Goal: Information Seeking & Learning: Learn about a topic

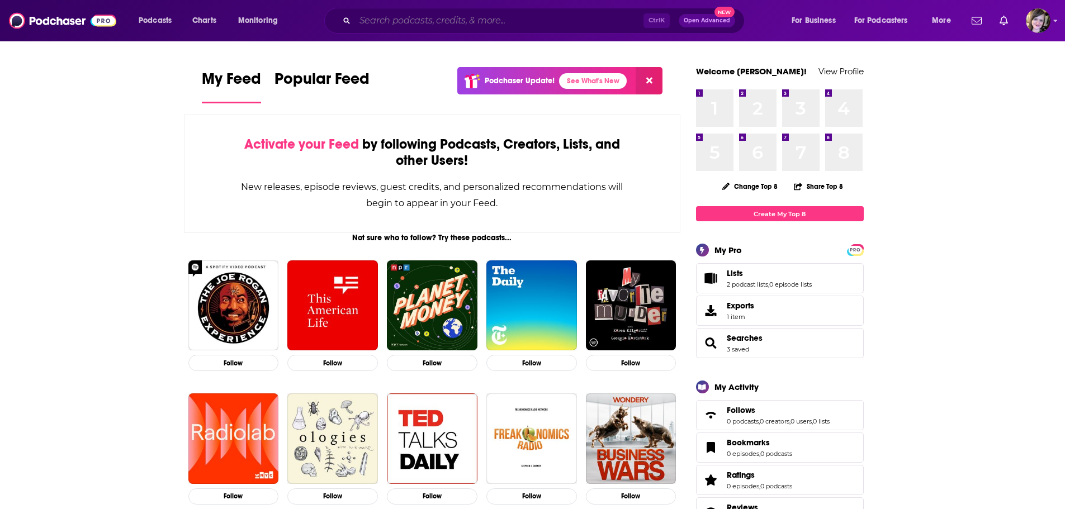
click at [441, 21] on input "Search podcasts, credits, & more..." at bounding box center [499, 21] width 288 height 18
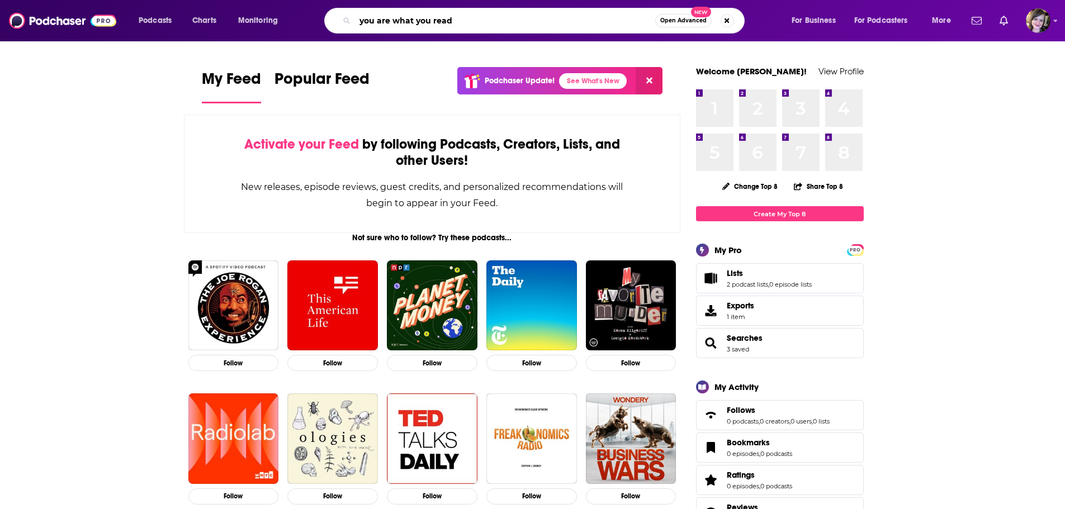
type input "you are what you read"
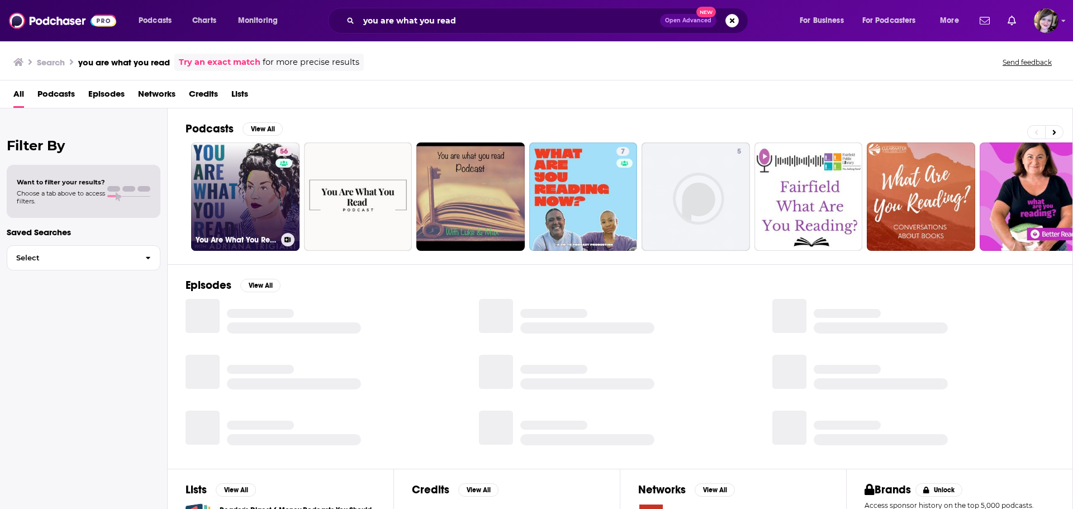
click at [260, 187] on link "56 You Are What You Read" at bounding box center [245, 197] width 108 height 108
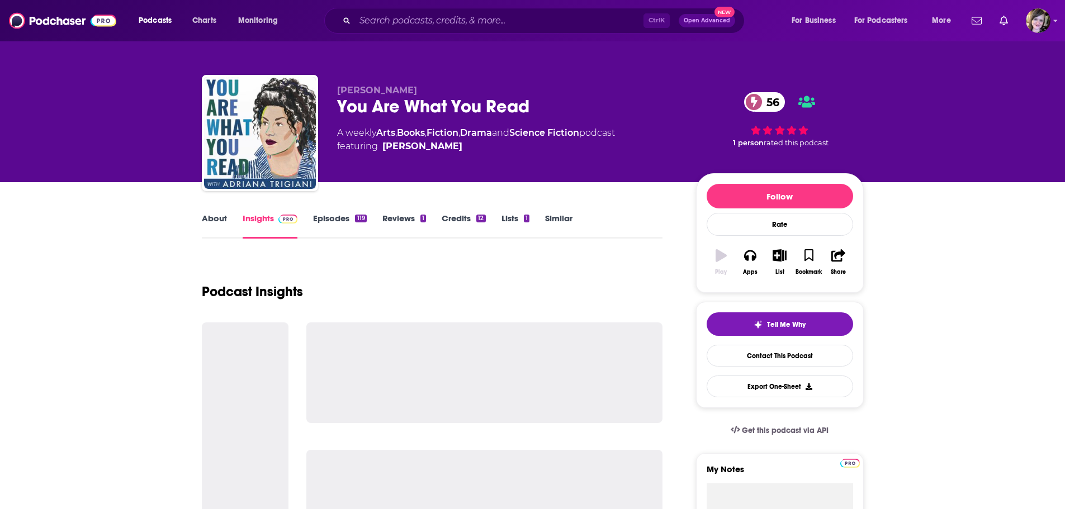
click at [219, 216] on link "About" at bounding box center [214, 226] width 25 height 26
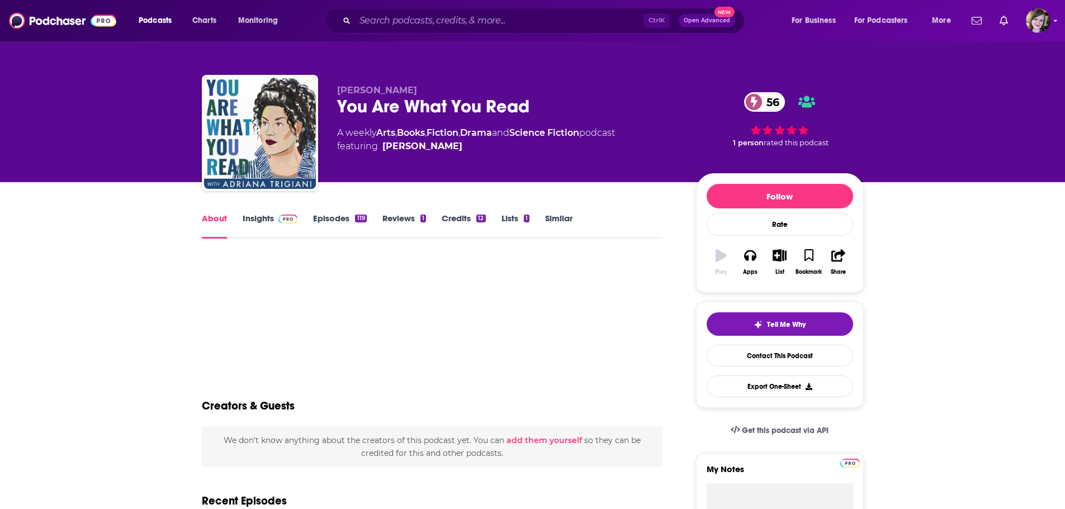
click at [263, 216] on link "Insights" at bounding box center [270, 226] width 55 height 26
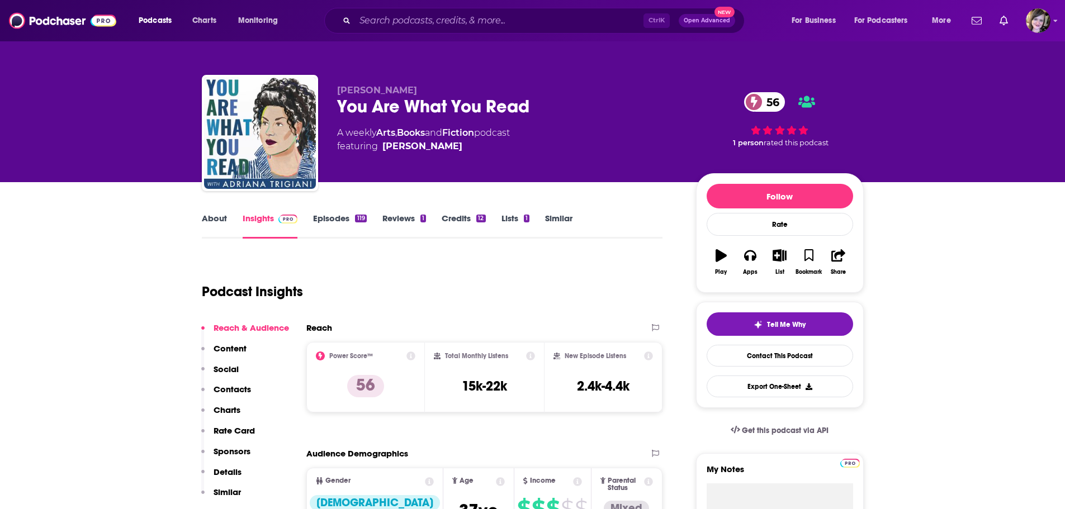
click at [206, 219] on link "About" at bounding box center [214, 226] width 25 height 26
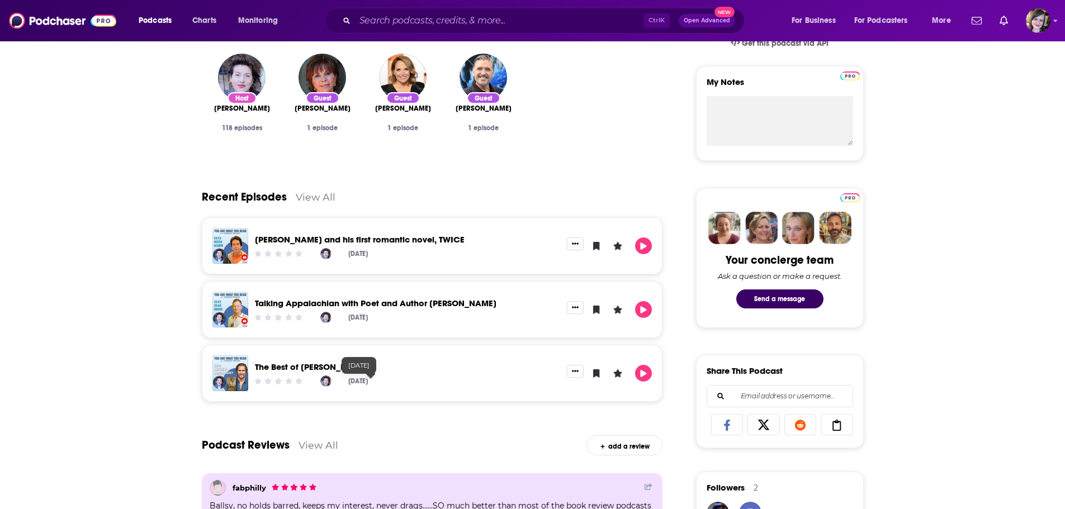
scroll to position [391, 0]
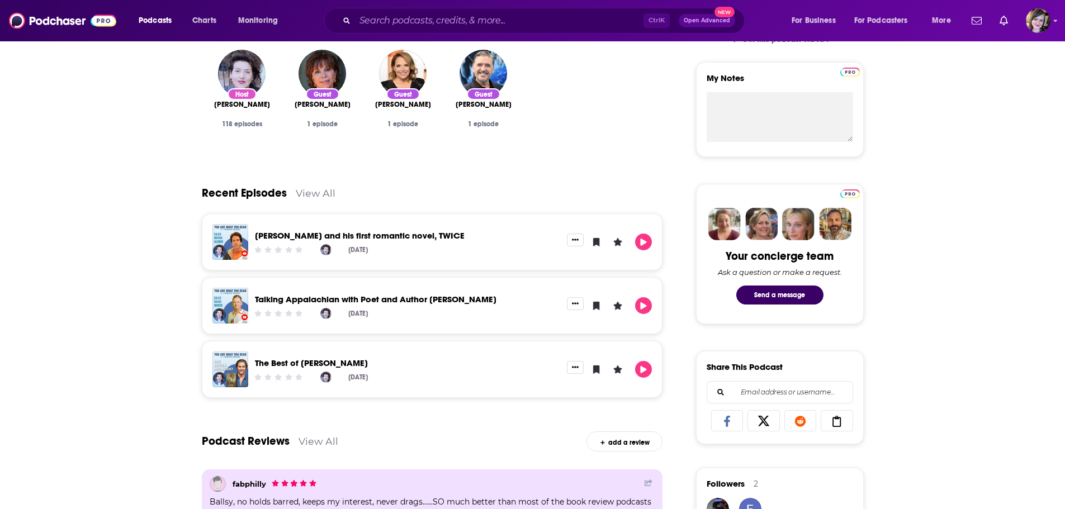
click at [306, 193] on link "View All" at bounding box center [316, 193] width 40 height 12
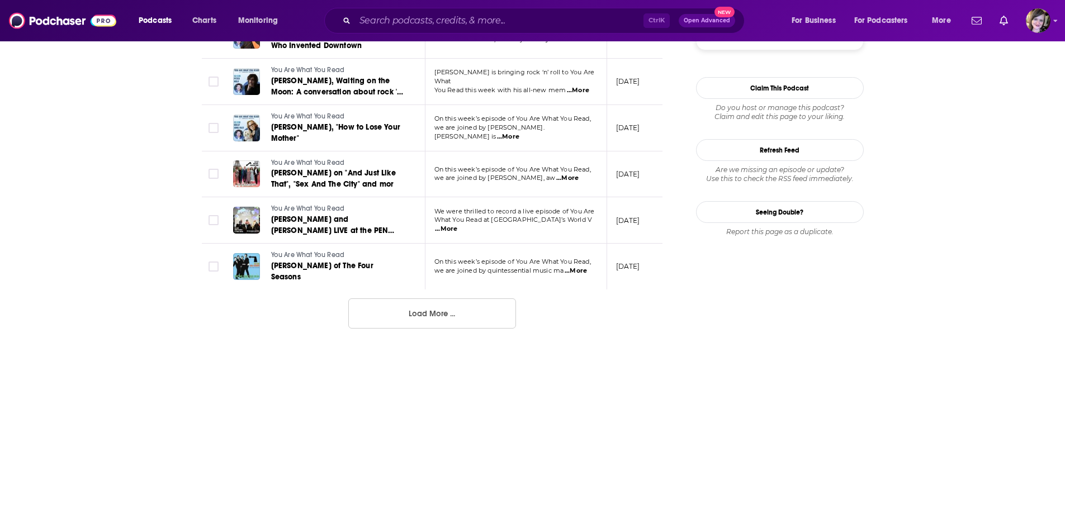
scroll to position [1169, 0]
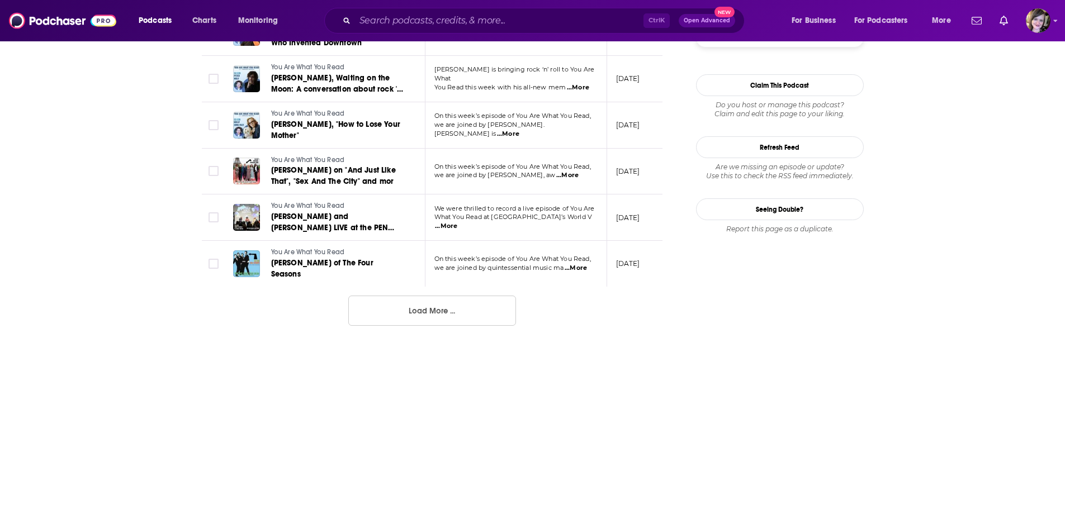
click at [416, 301] on button "Load More ..." at bounding box center [432, 311] width 168 height 30
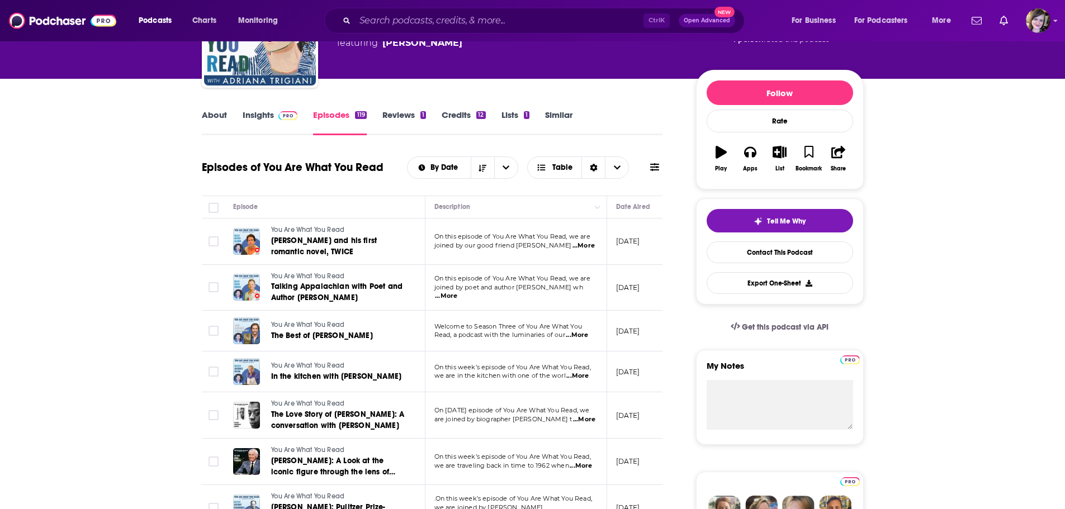
scroll to position [0, 0]
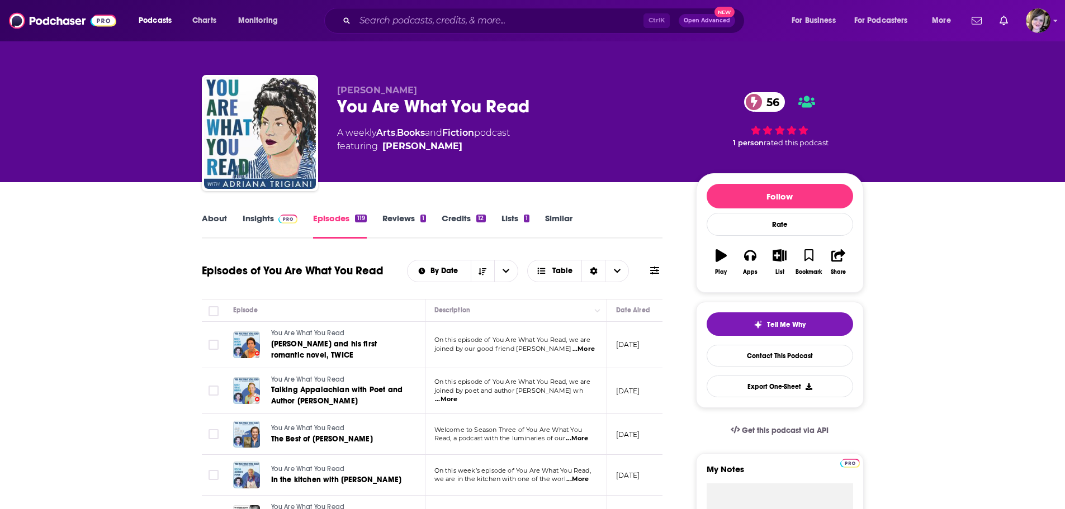
click at [260, 219] on link "Insights" at bounding box center [270, 226] width 55 height 26
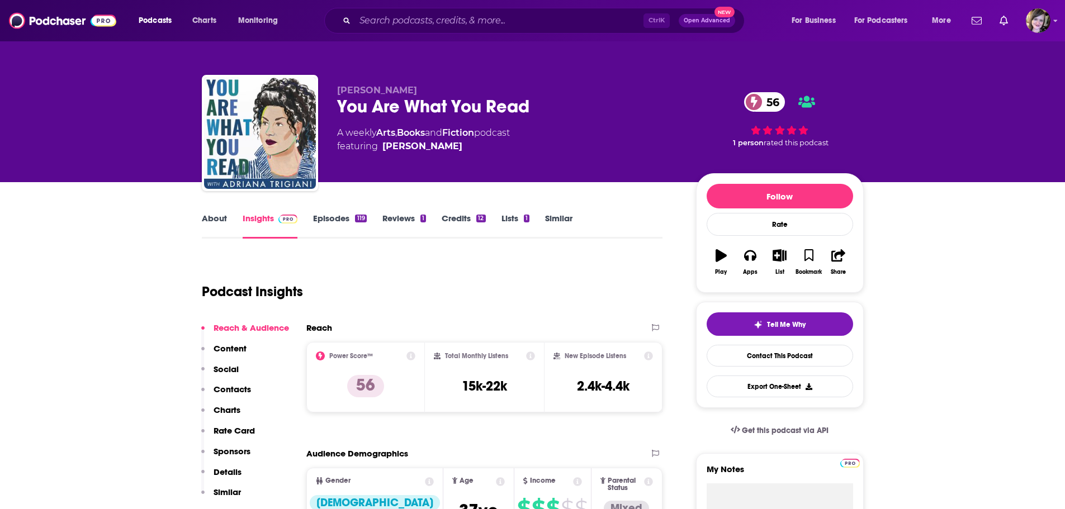
click at [219, 220] on link "About" at bounding box center [214, 226] width 25 height 26
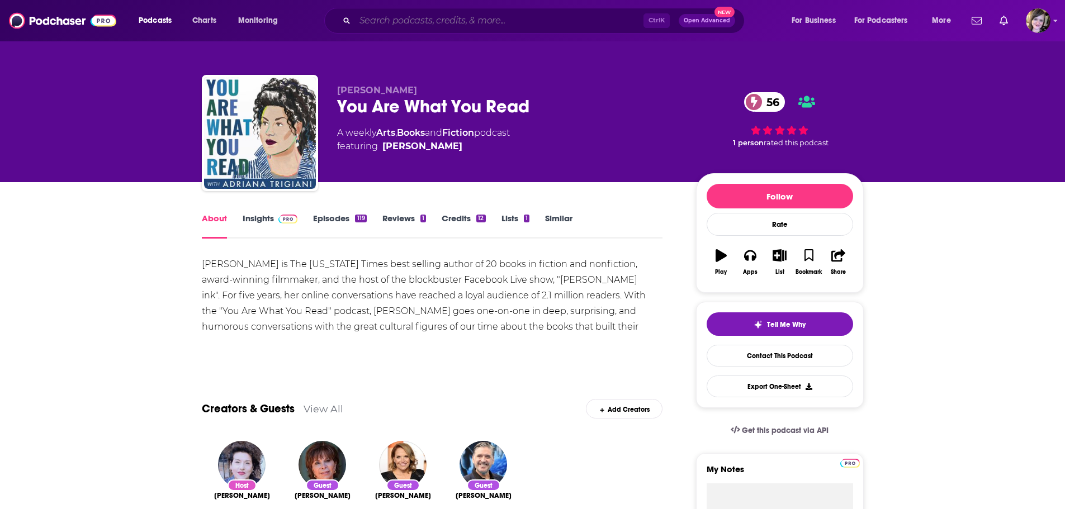
click at [387, 24] on input "Search podcasts, credits, & more..." at bounding box center [499, 21] width 288 height 18
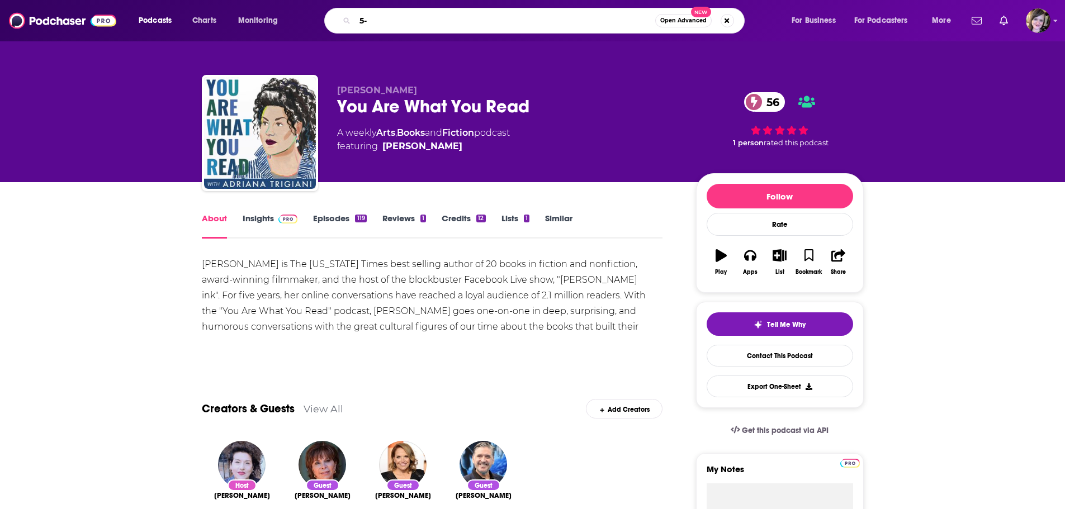
type input "5-4"
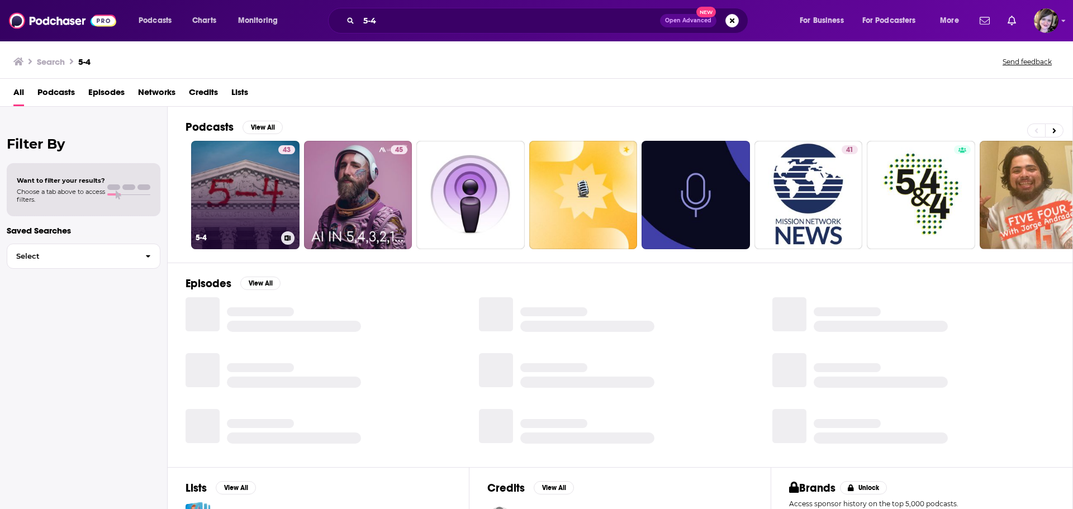
click at [222, 220] on link "43 5-4" at bounding box center [245, 195] width 108 height 108
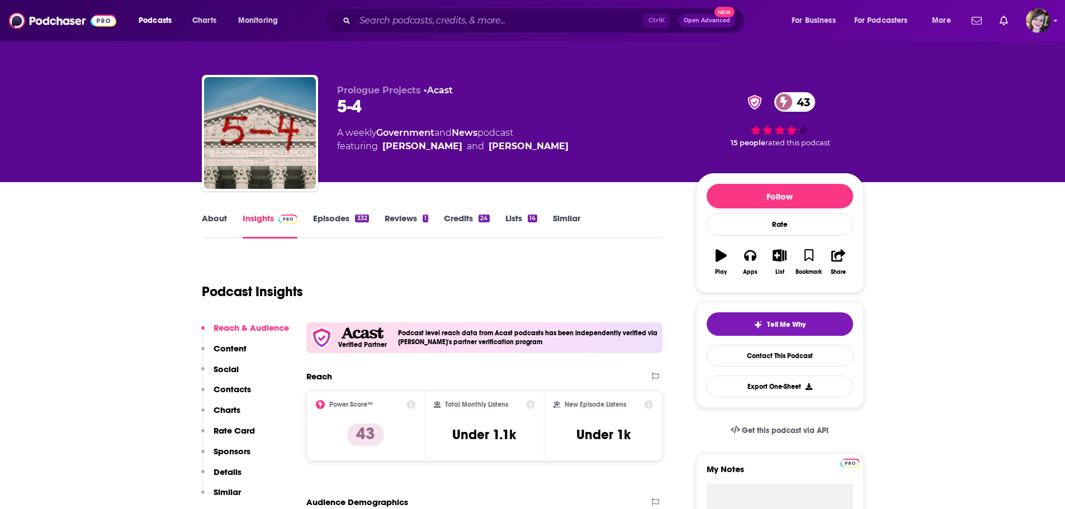
click at [211, 219] on link "About" at bounding box center [214, 226] width 25 height 26
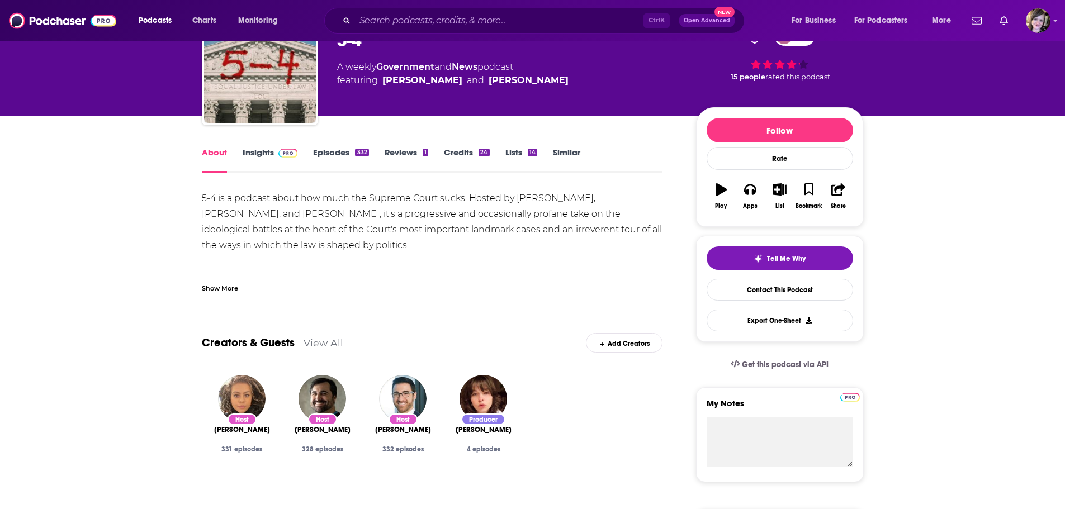
scroll to position [168, 0]
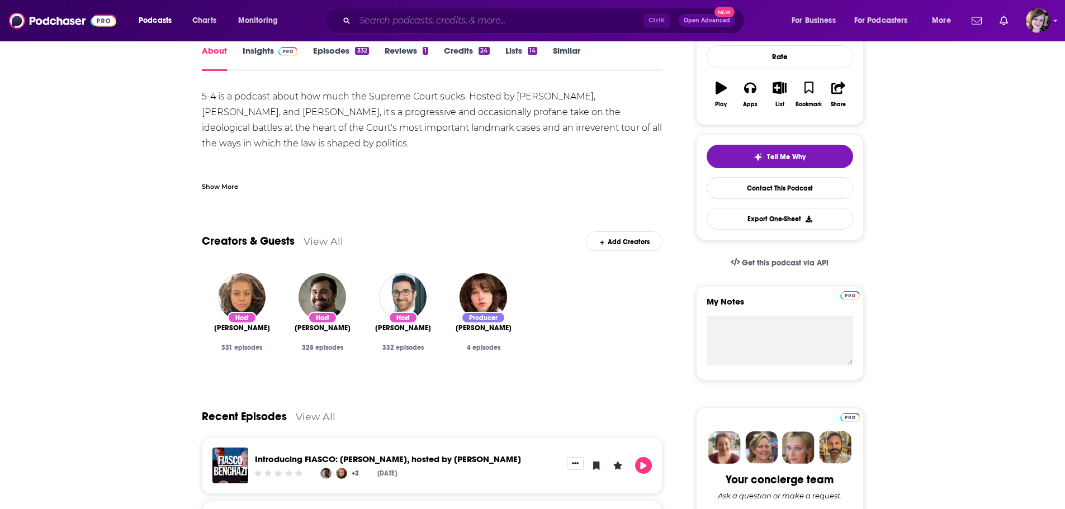
click at [371, 22] on input "Search podcasts, credits, & more..." at bounding box center [499, 21] width 288 height 18
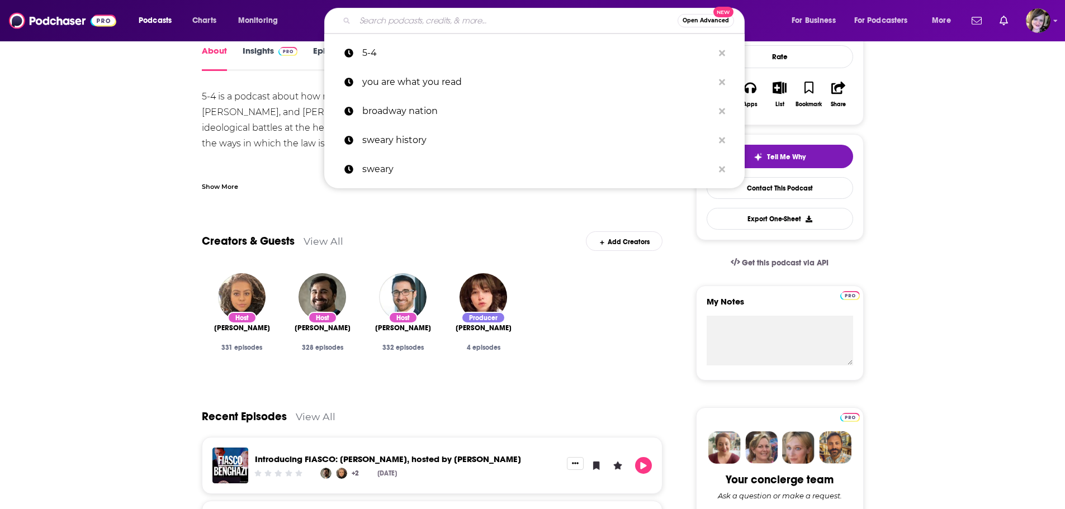
paste input "Real Talk about Feminism: A Podcast for [DEMOGRAPHIC_DATA] Empowerment and Gend…"
type input "Real Talk about Feminism: A Podcast for [DEMOGRAPHIC_DATA] Empowerment and Gend…"
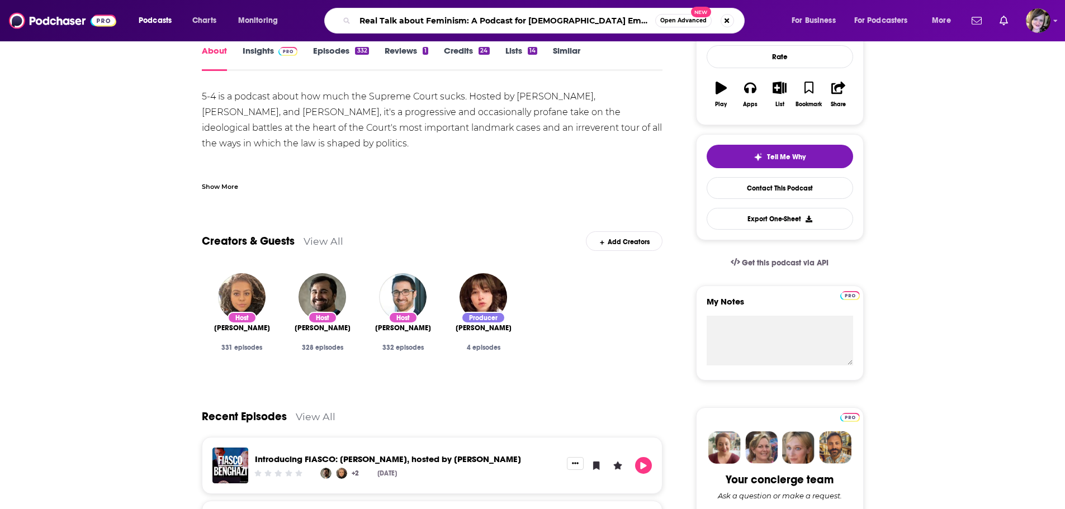
scroll to position [0, 56]
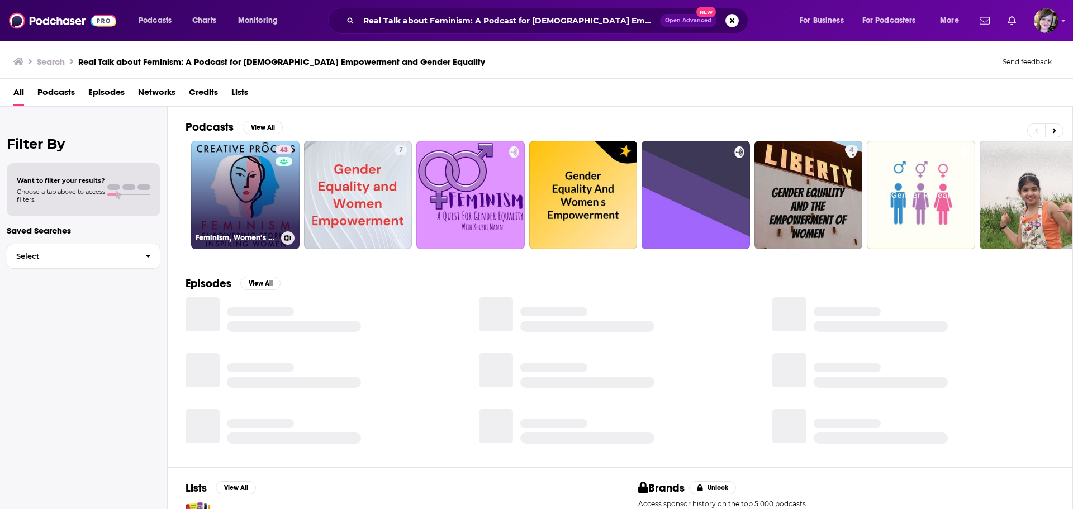
click at [223, 211] on link "43 Feminism, Women’s Stories: The Creative Process: Empowering Stories, Inspiri…" at bounding box center [245, 195] width 108 height 108
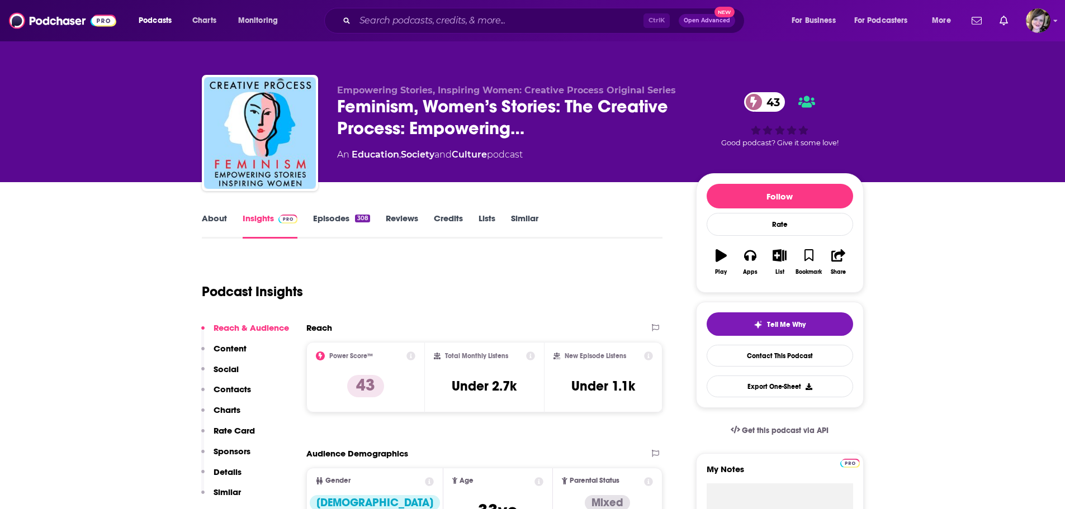
click at [216, 217] on link "About" at bounding box center [214, 226] width 25 height 26
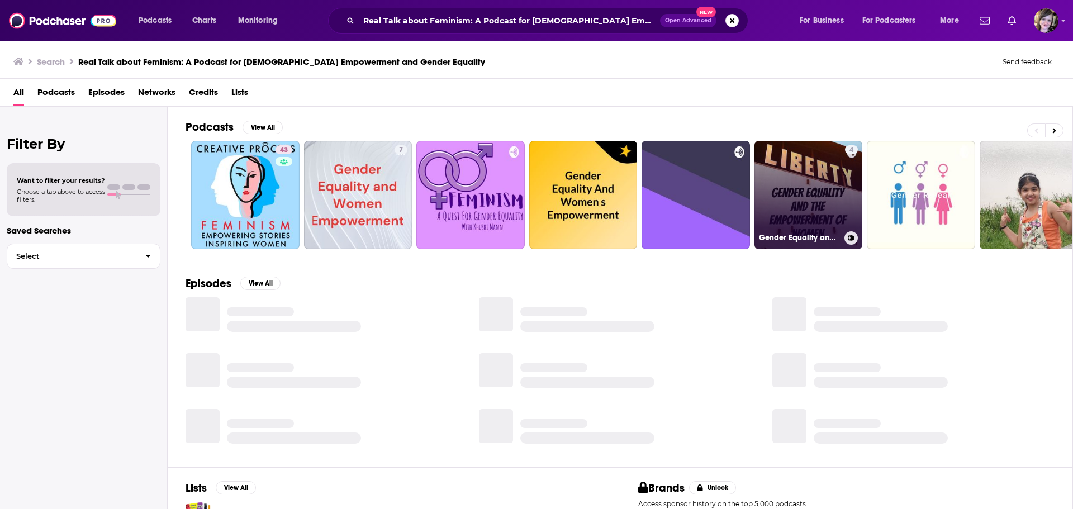
click at [801, 215] on link "4 Gender Equality and the Empowerment of Women" at bounding box center [809, 195] width 108 height 108
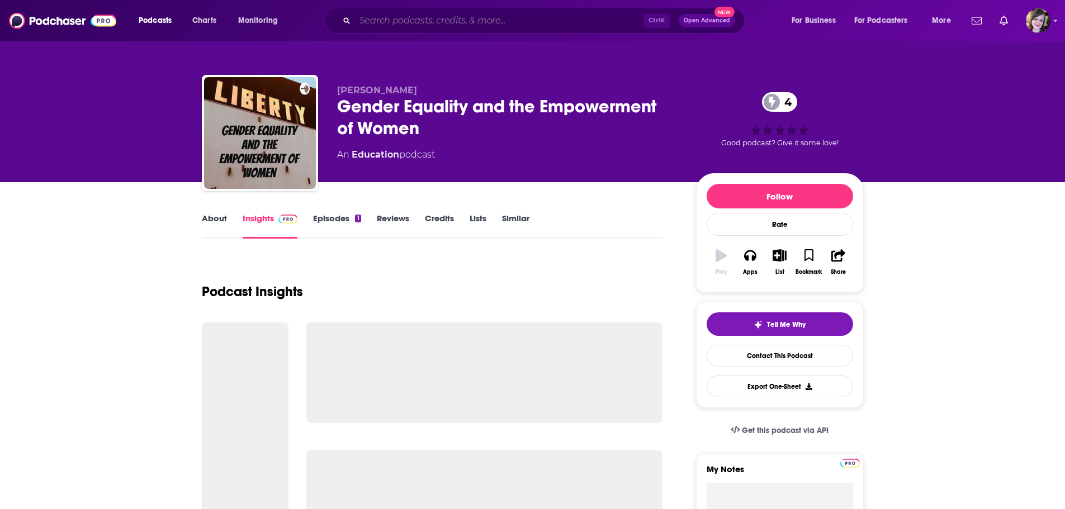
click at [380, 13] on input "Search podcasts, credits, & more..." at bounding box center [499, 21] width 288 height 18
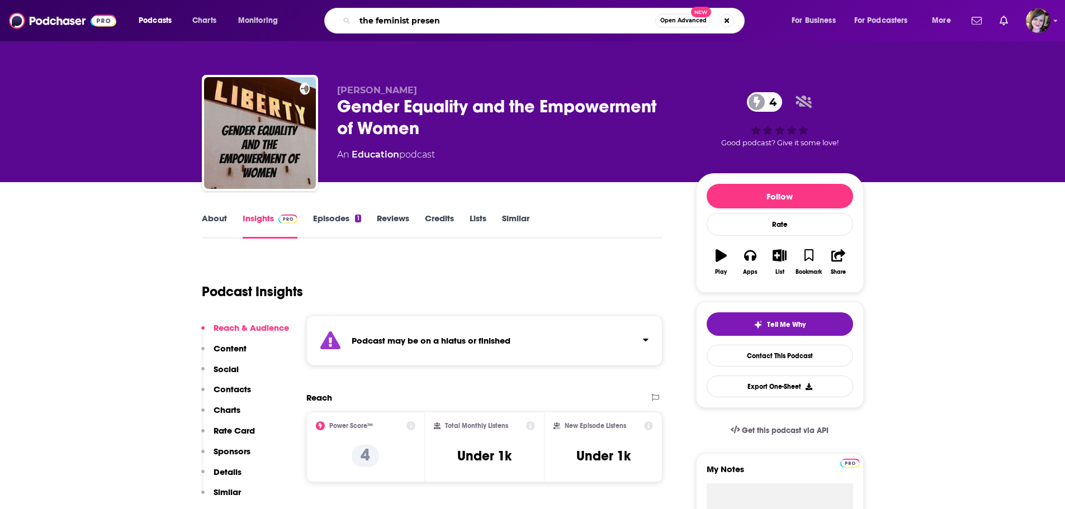
type input "the feminist present"
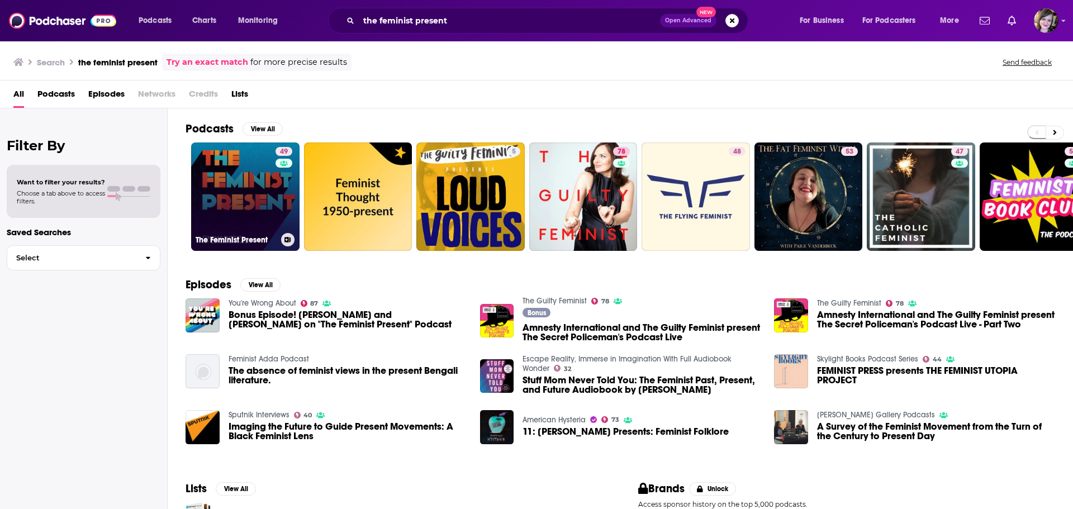
click at [233, 192] on link "49 The Feminist Present" at bounding box center [245, 197] width 108 height 108
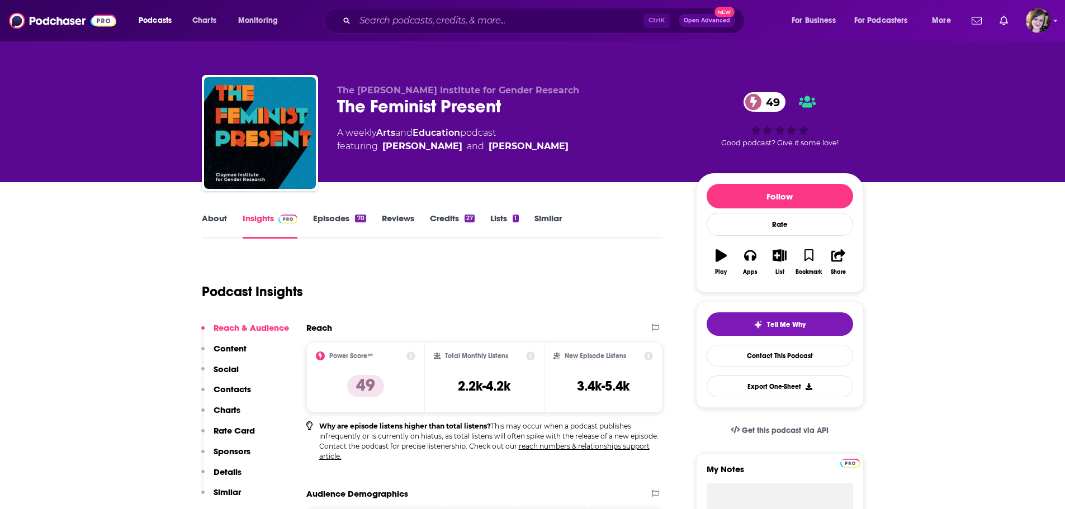
click at [210, 216] on link "About" at bounding box center [214, 226] width 25 height 26
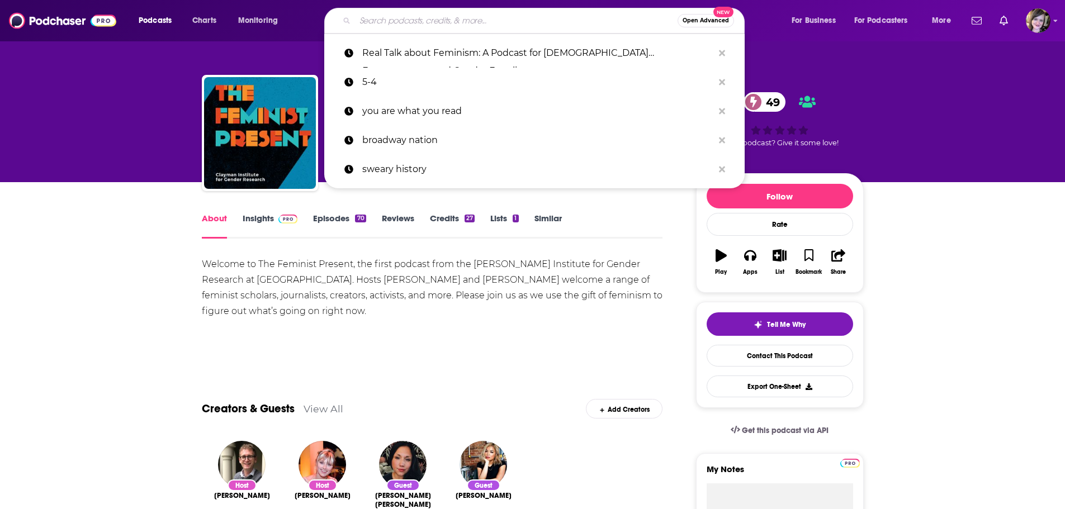
click at [417, 17] on input "Search podcasts, credits, & more..." at bounding box center [516, 21] width 322 height 18
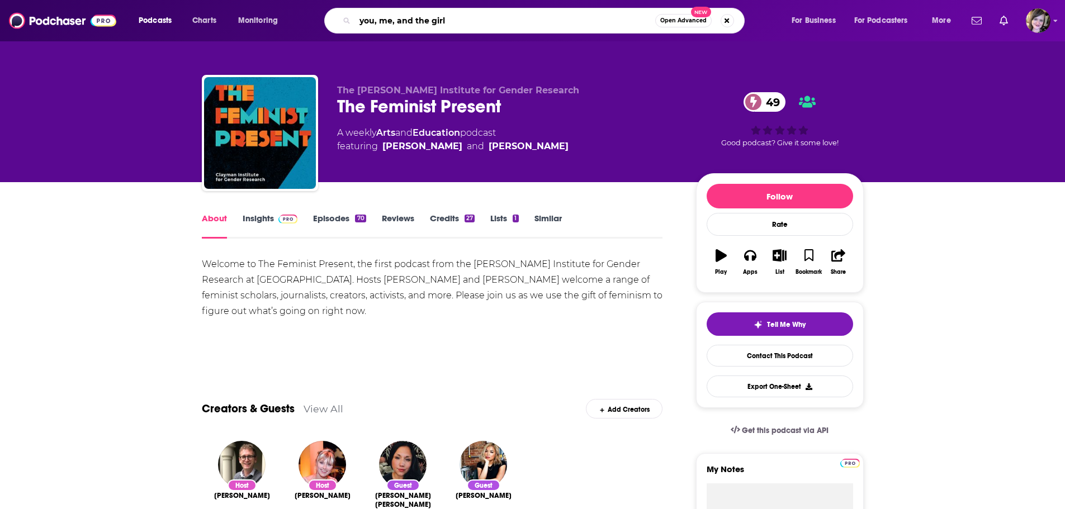
type input "you, me, and the girls"
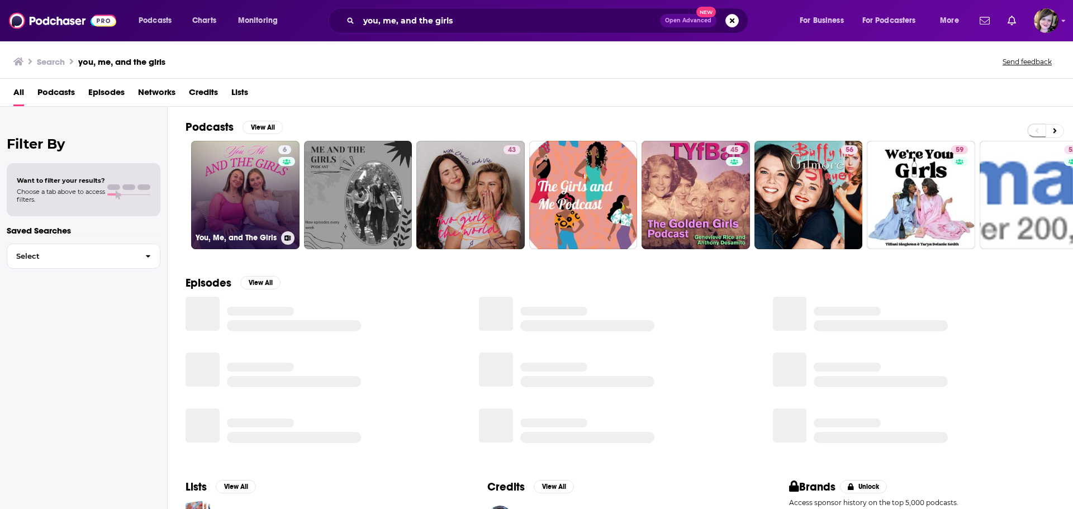
click at [234, 192] on link "6 You, Me, and The Girls" at bounding box center [245, 195] width 108 height 108
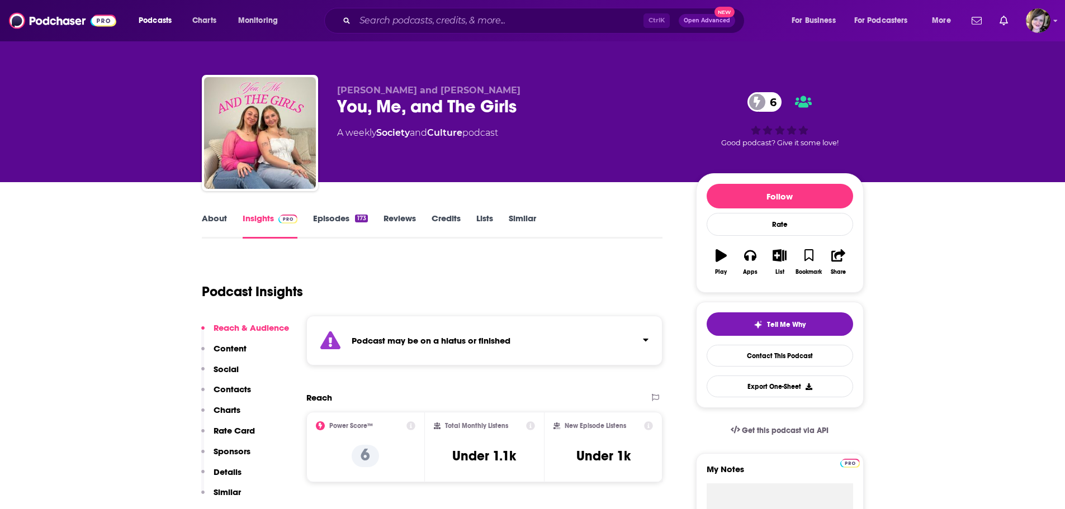
click at [217, 212] on div "About Insights Episodes 173 Reviews Credits Lists Similar" at bounding box center [432, 224] width 461 height 27
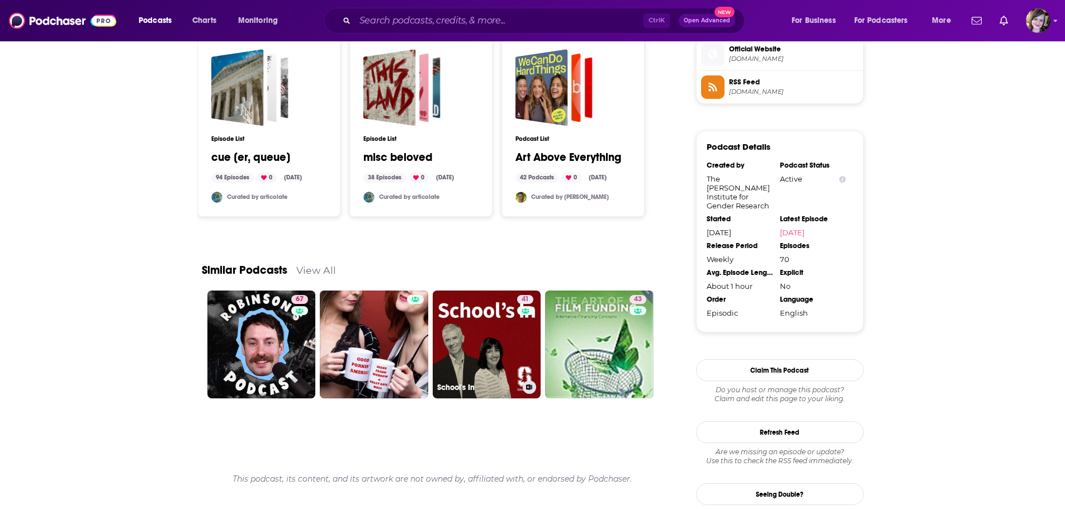
scroll to position [921, 0]
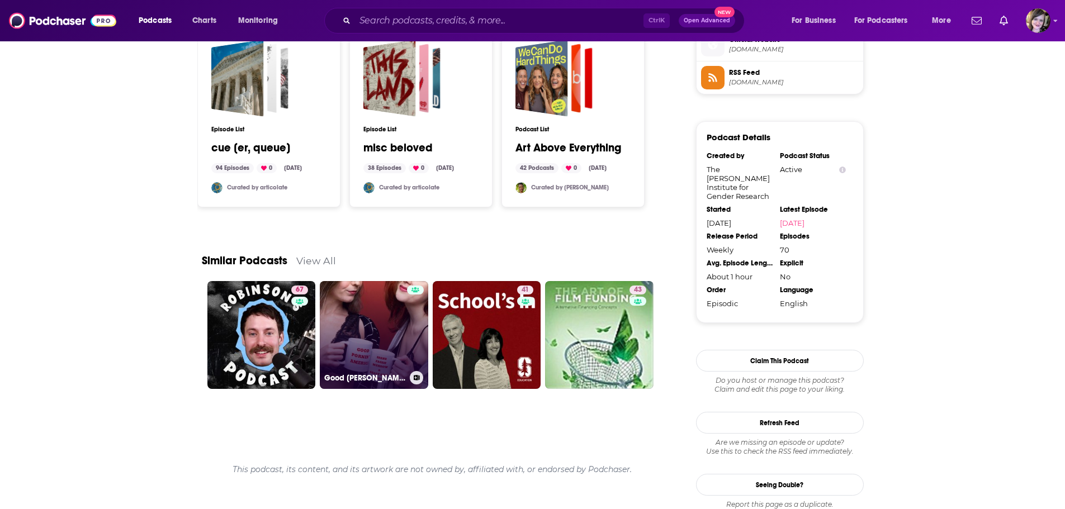
click at [368, 302] on link "Good Pornin' America" at bounding box center [374, 335] width 108 height 108
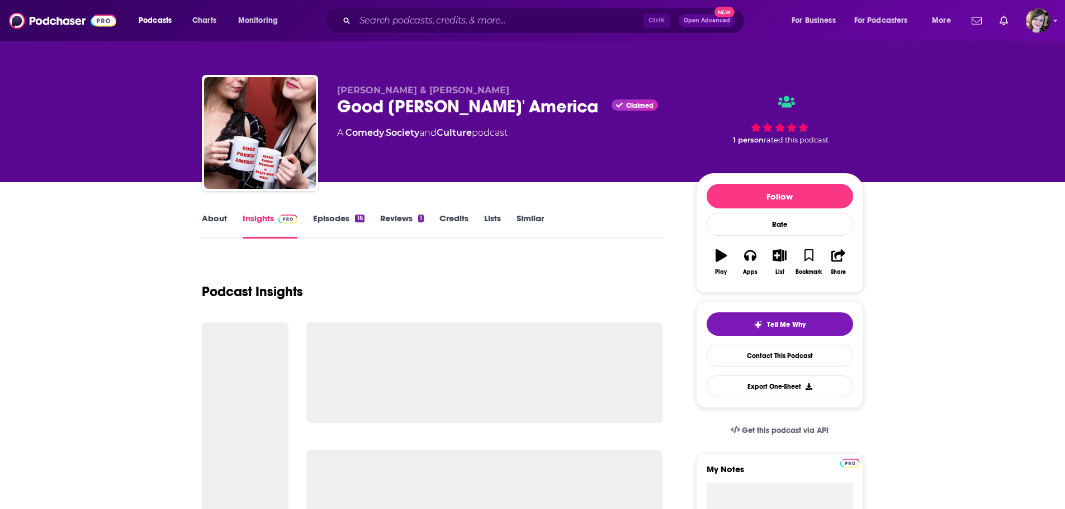
click at [211, 217] on link "About" at bounding box center [214, 226] width 25 height 26
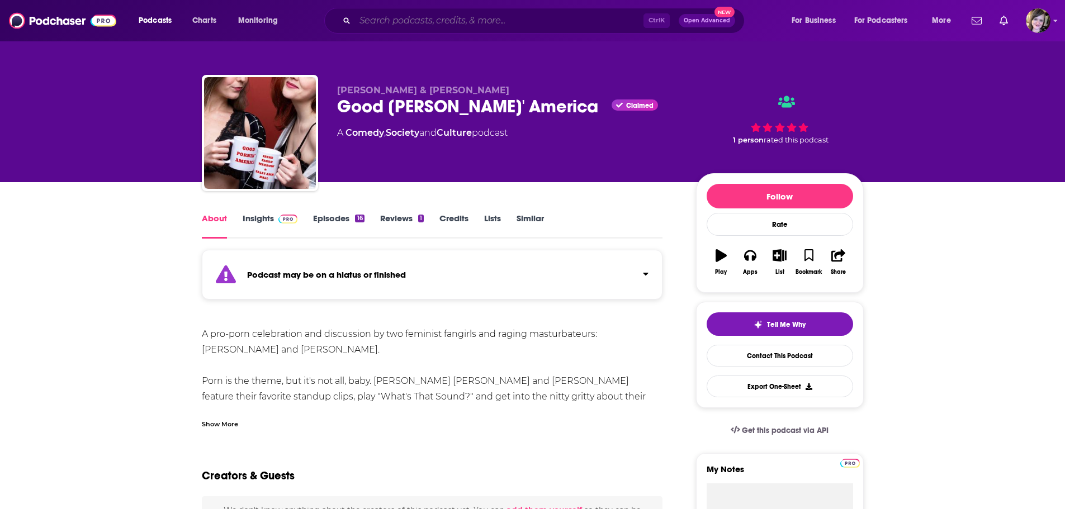
click at [377, 12] on input "Search podcasts, credits, & more..." at bounding box center [499, 21] width 288 height 18
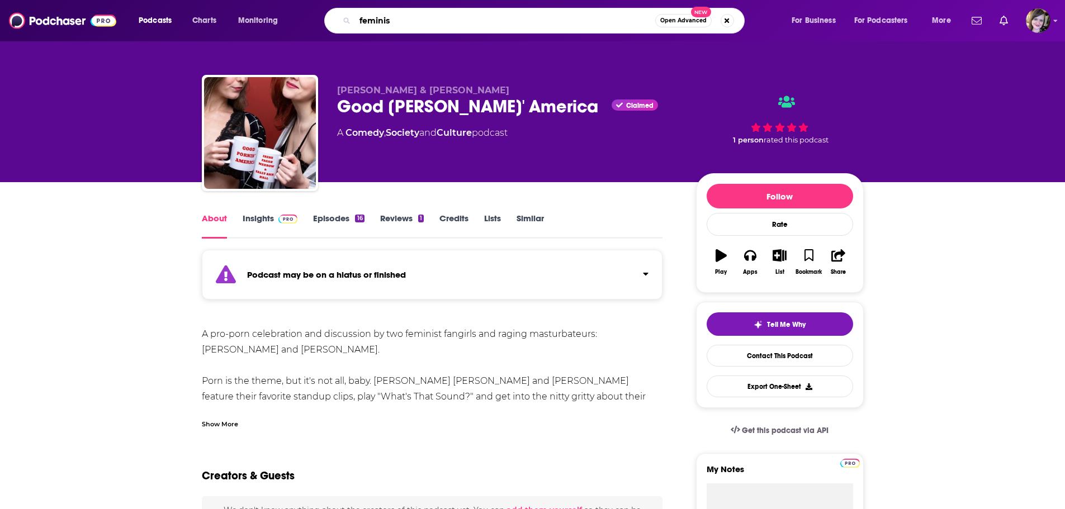
type input "feminism"
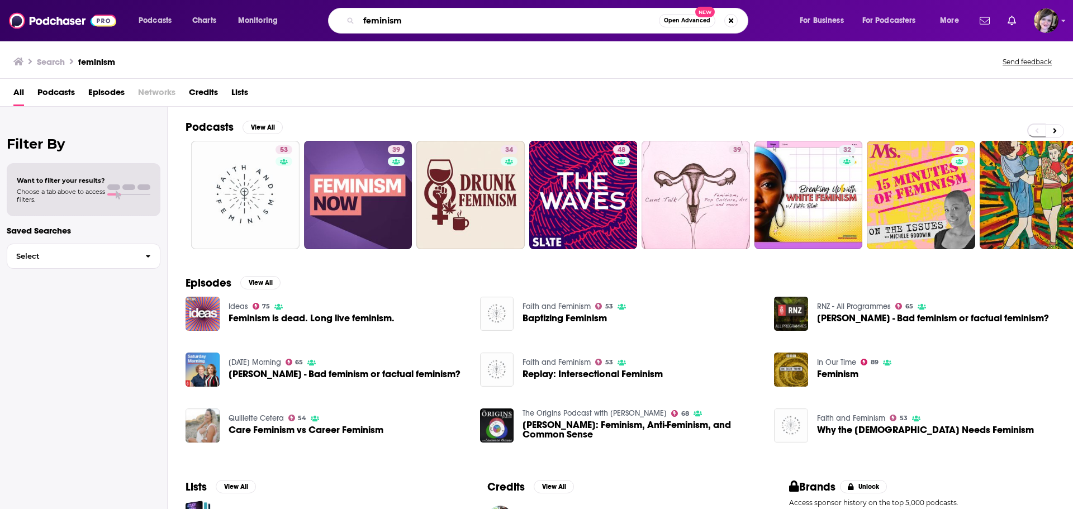
drag, startPoint x: 405, startPoint y: 20, endPoint x: 267, endPoint y: 9, distance: 137.9
click at [267, 9] on div "Podcasts Charts Monitoring feminism Open Advanced New For Business For Podcaste…" at bounding box center [550, 21] width 839 height 26
type input "the history chicks"
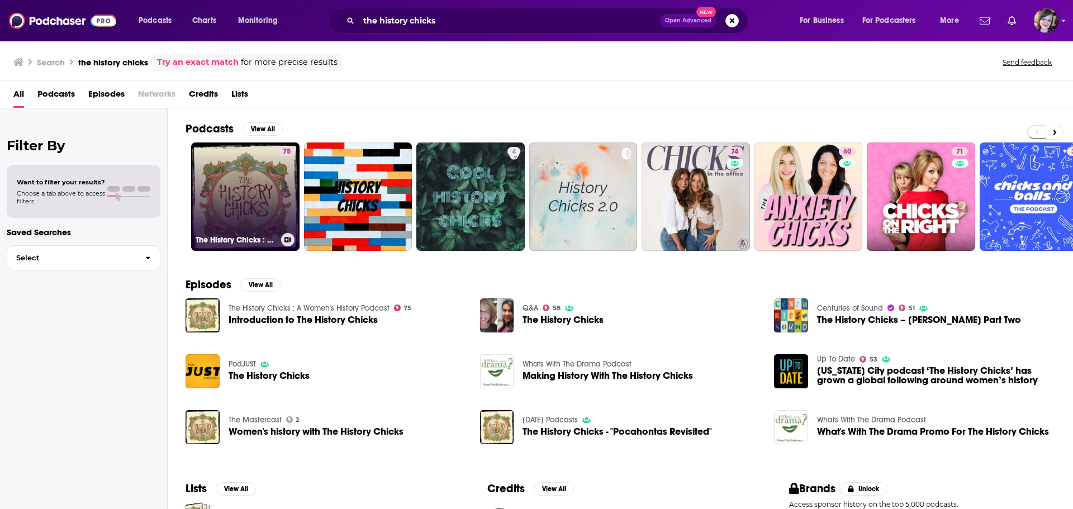
click at [230, 189] on link "75 The History Chicks : A Women's History Podcast" at bounding box center [245, 197] width 108 height 108
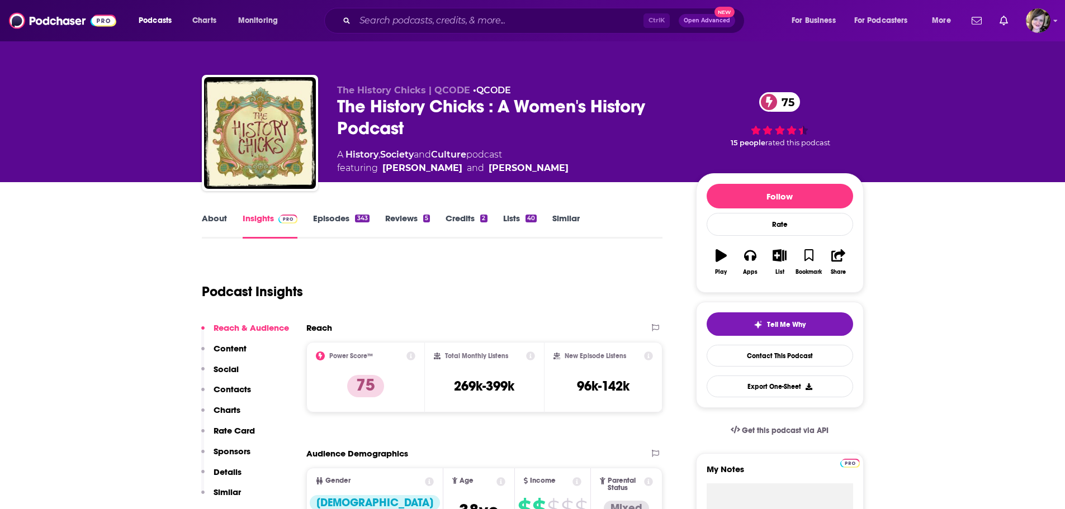
click at [210, 220] on link "About" at bounding box center [214, 226] width 25 height 26
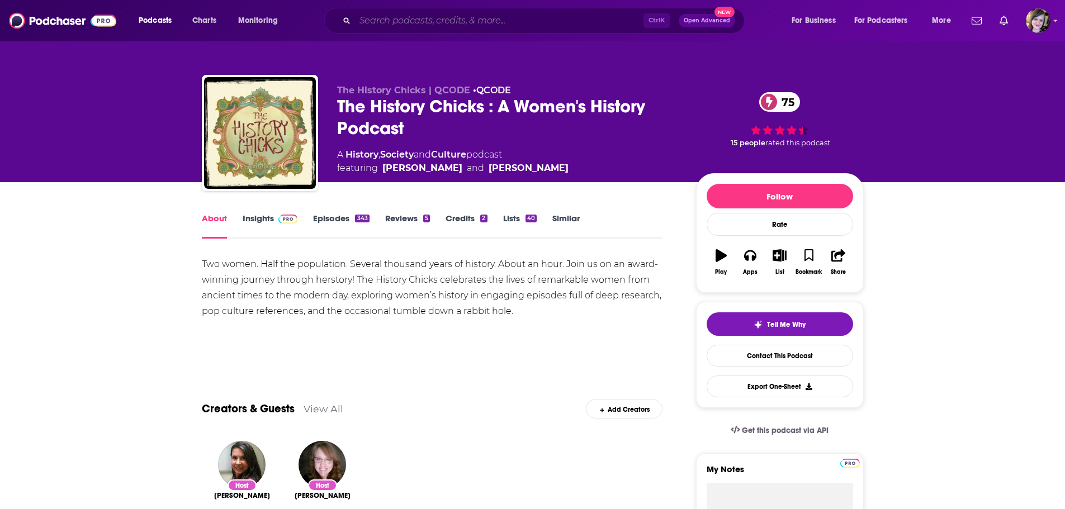
click at [395, 25] on input "Search podcasts, credits, & more..." at bounding box center [499, 21] width 288 height 18
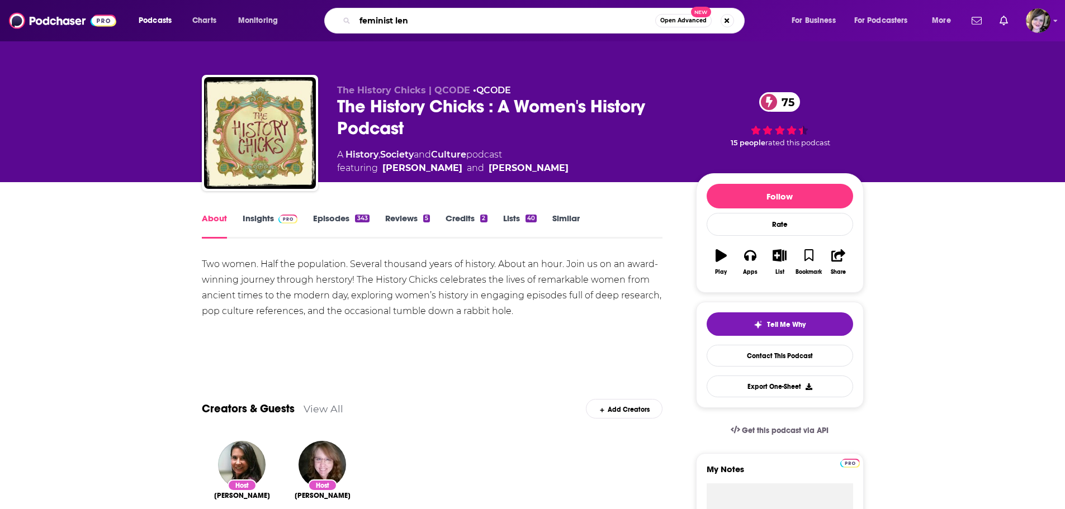
type input "feminist lens"
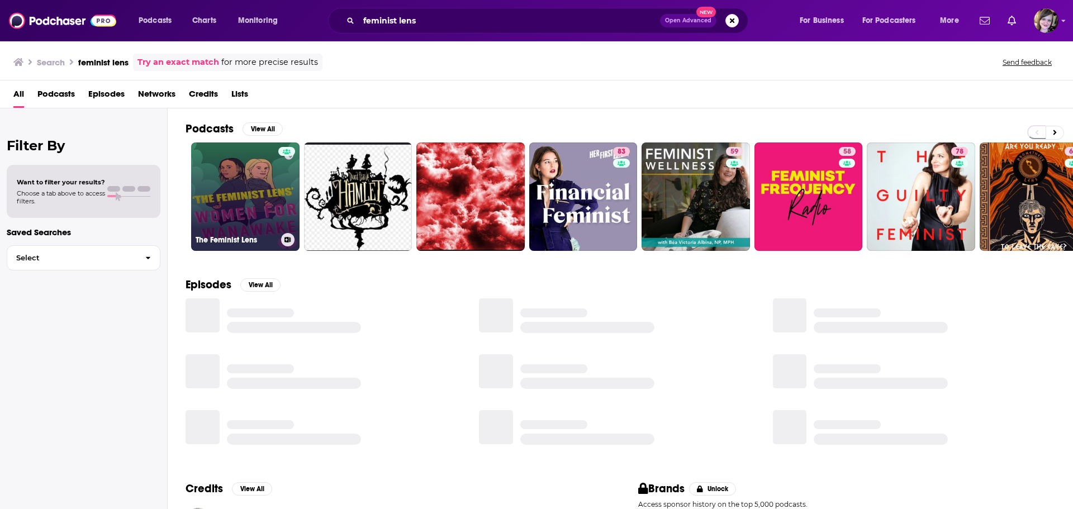
click at [230, 201] on link "The Feminist Lens" at bounding box center [245, 197] width 108 height 108
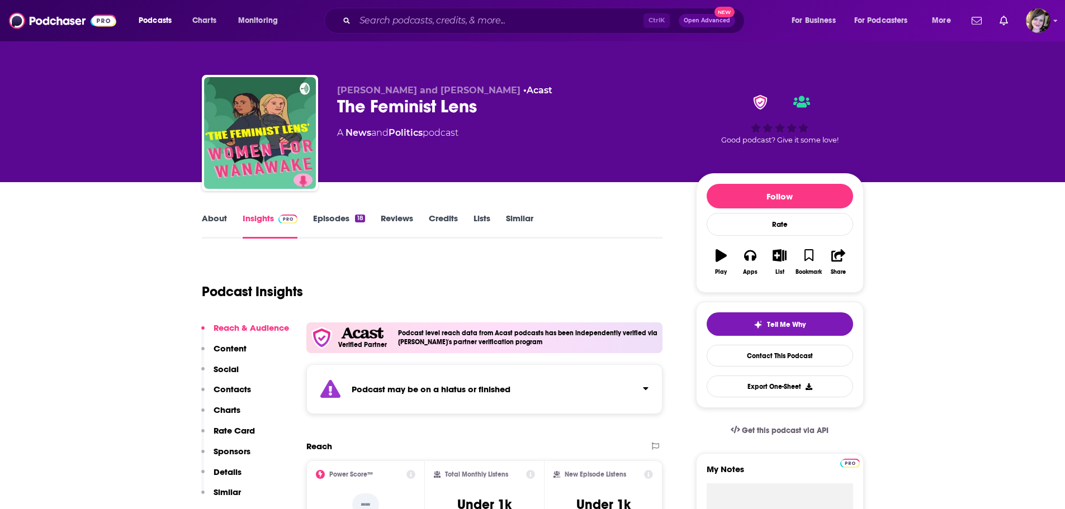
click at [212, 216] on link "About" at bounding box center [214, 226] width 25 height 26
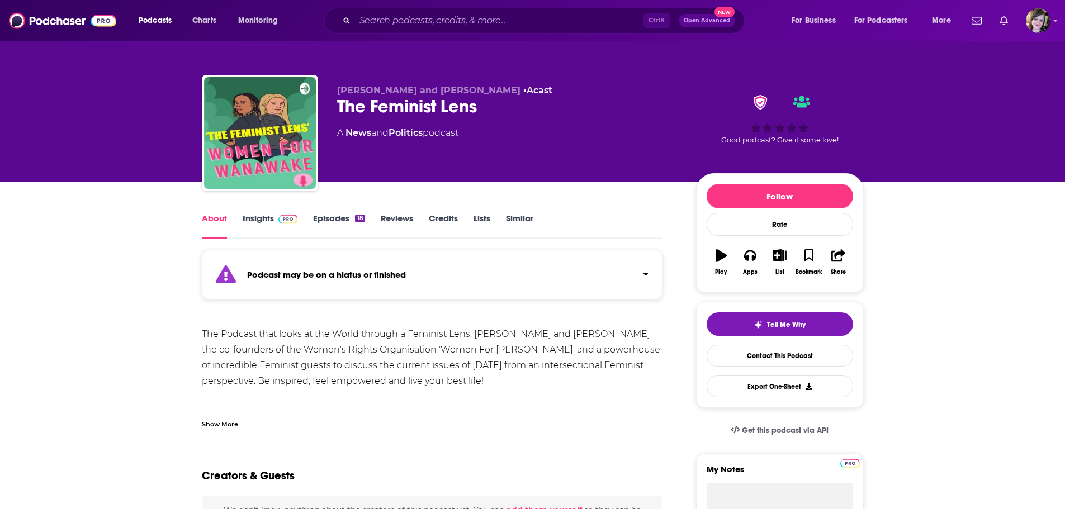
click at [274, 219] on span at bounding box center [286, 218] width 24 height 11
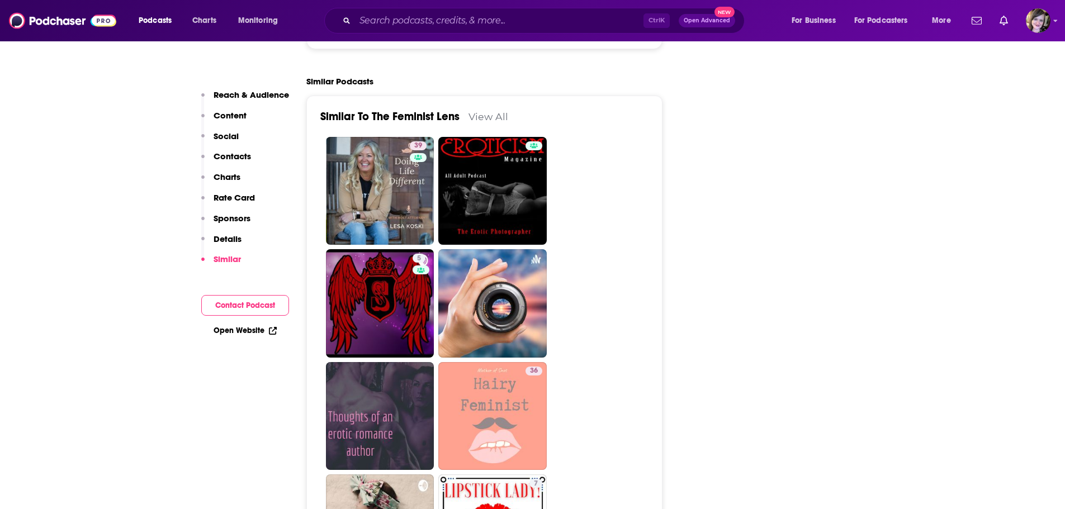
scroll to position [2180, 0]
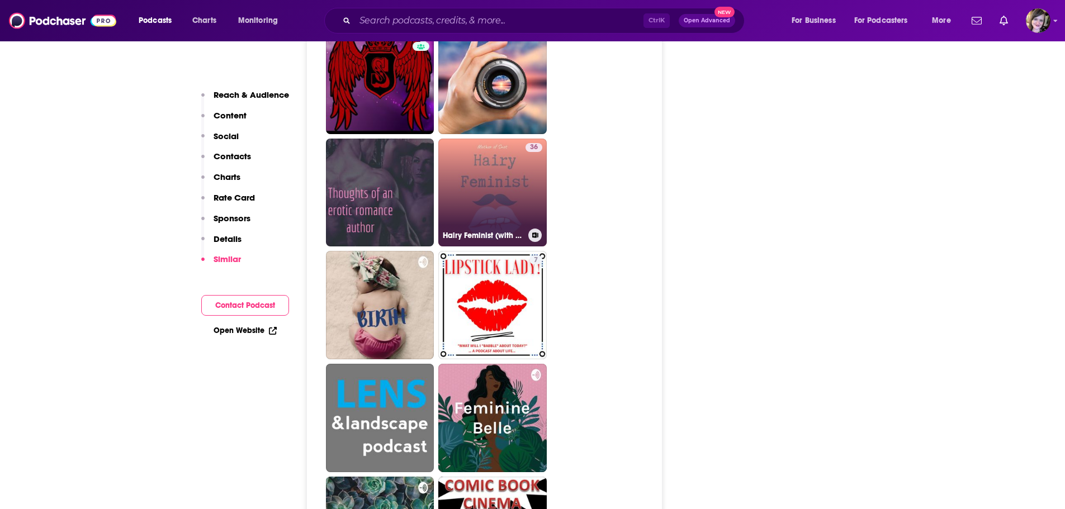
click at [478, 158] on link "36 Hairy Feminist (with Mother of Snot, Feminist Blogger)" at bounding box center [492, 193] width 108 height 108
type input "https://www.podchaser.com/podcasts/hairy-feminist-with-mother-of-857187"
